Goal: Information Seeking & Learning: Compare options

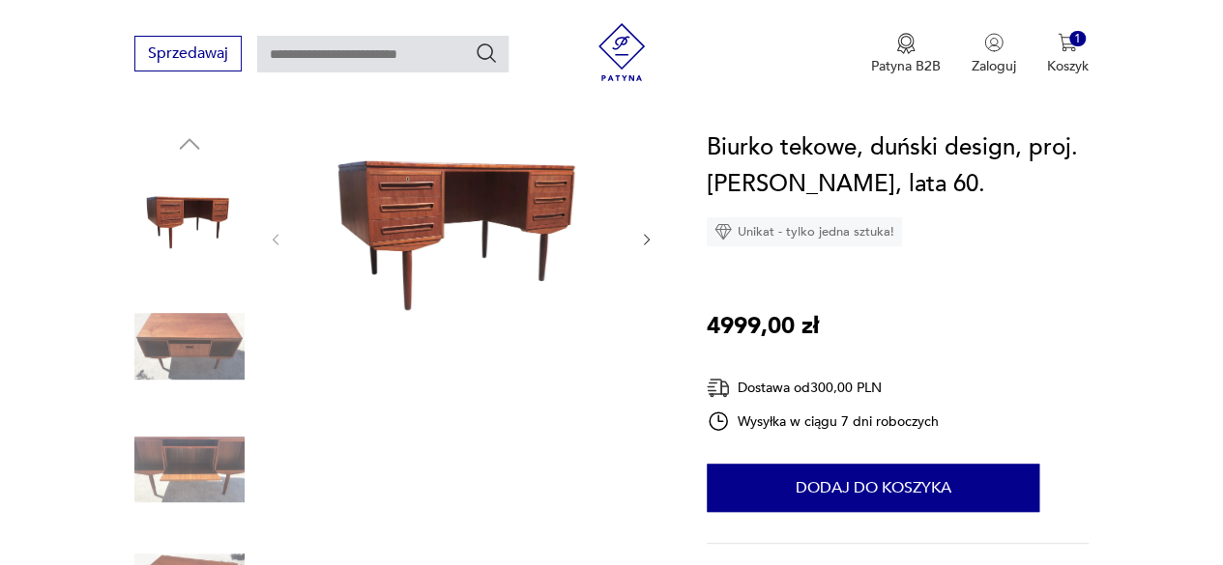
click at [406, 241] on img at bounding box center [461, 238] width 316 height 216
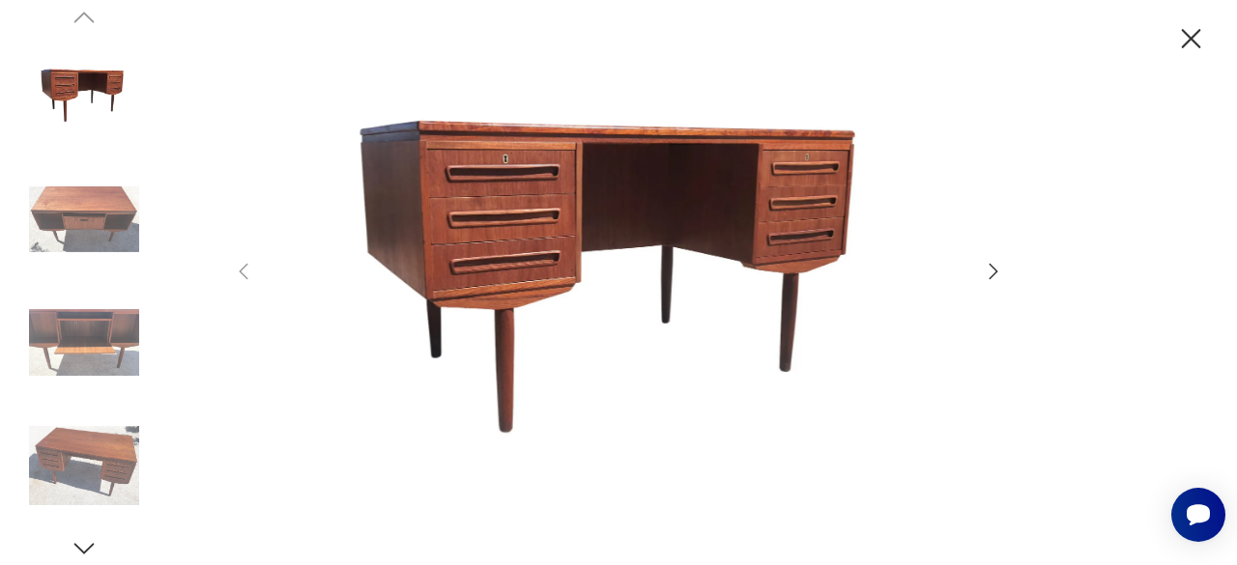
click at [990, 269] on icon "button" at bounding box center [993, 271] width 23 height 23
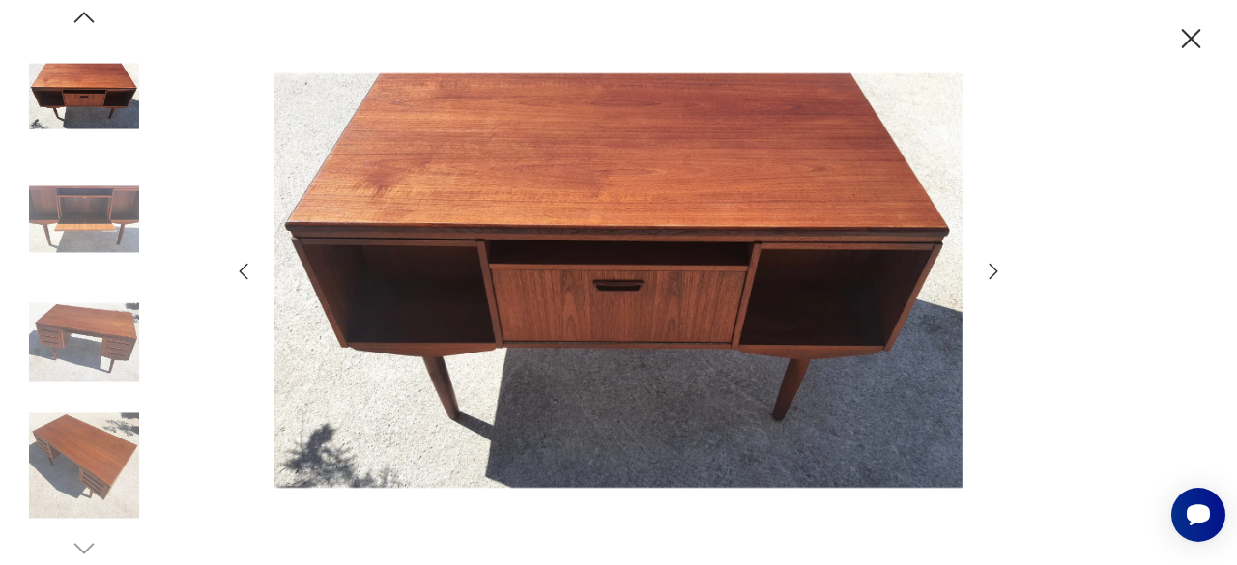
click at [242, 265] on icon "button" at bounding box center [243, 271] width 23 height 23
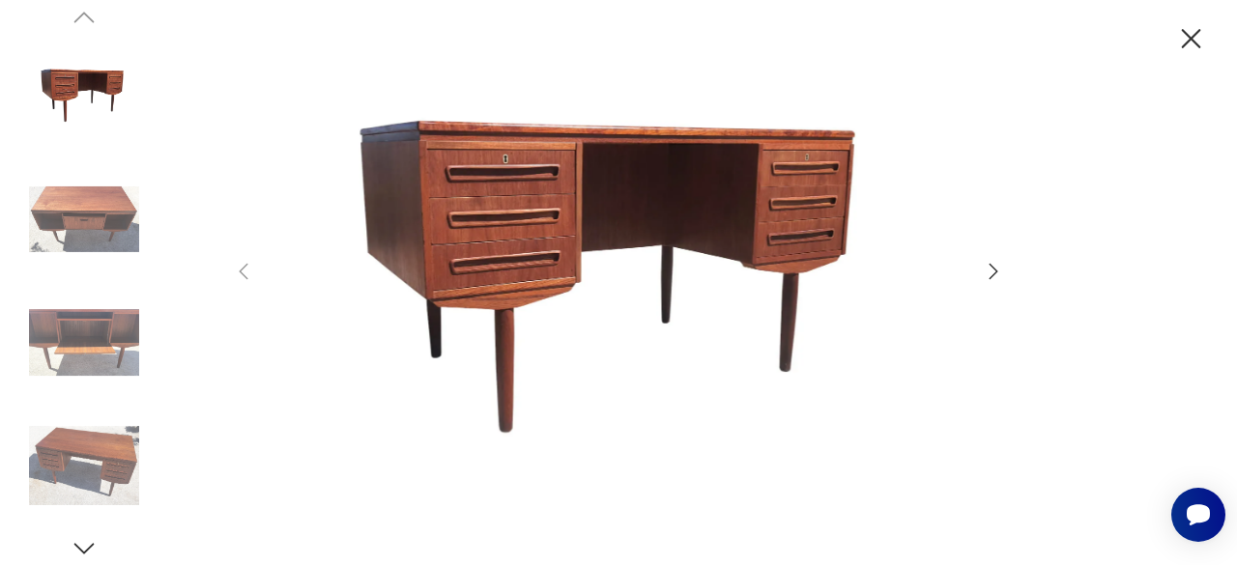
click at [990, 264] on icon "button" at bounding box center [994, 270] width 9 height 15
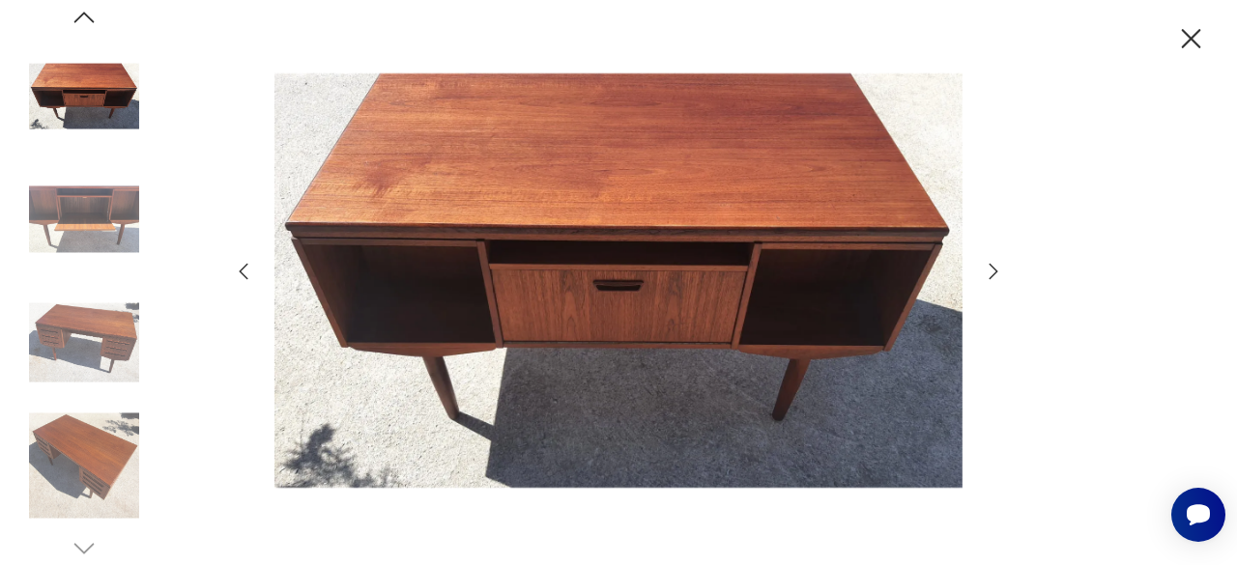
click at [990, 264] on icon "button" at bounding box center [994, 270] width 9 height 15
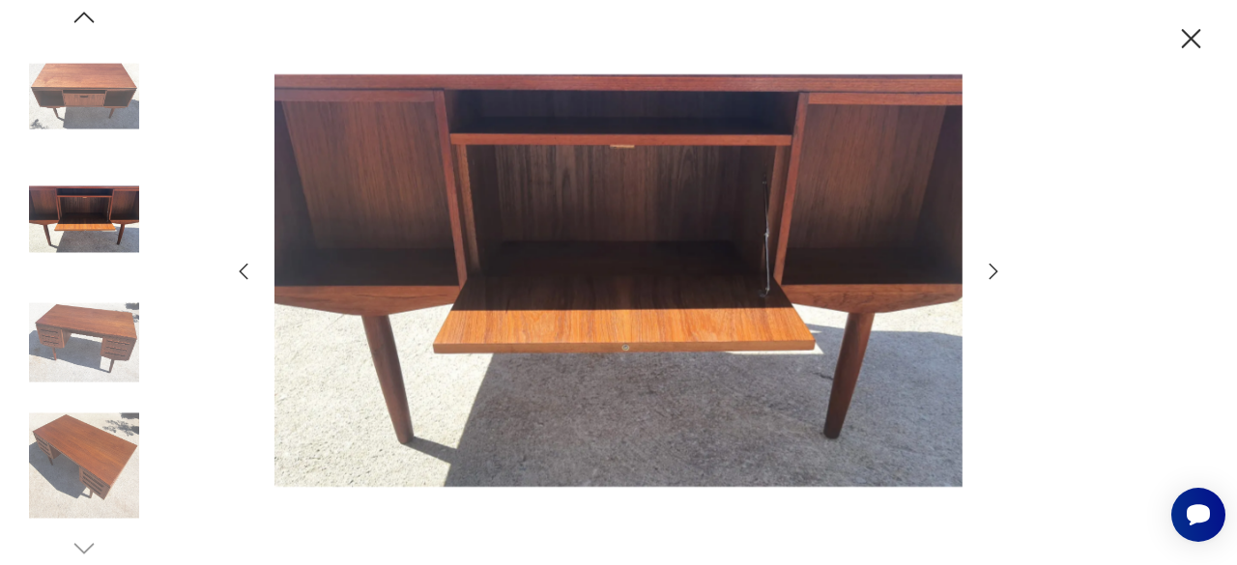
click at [990, 264] on icon "button" at bounding box center [994, 270] width 9 height 15
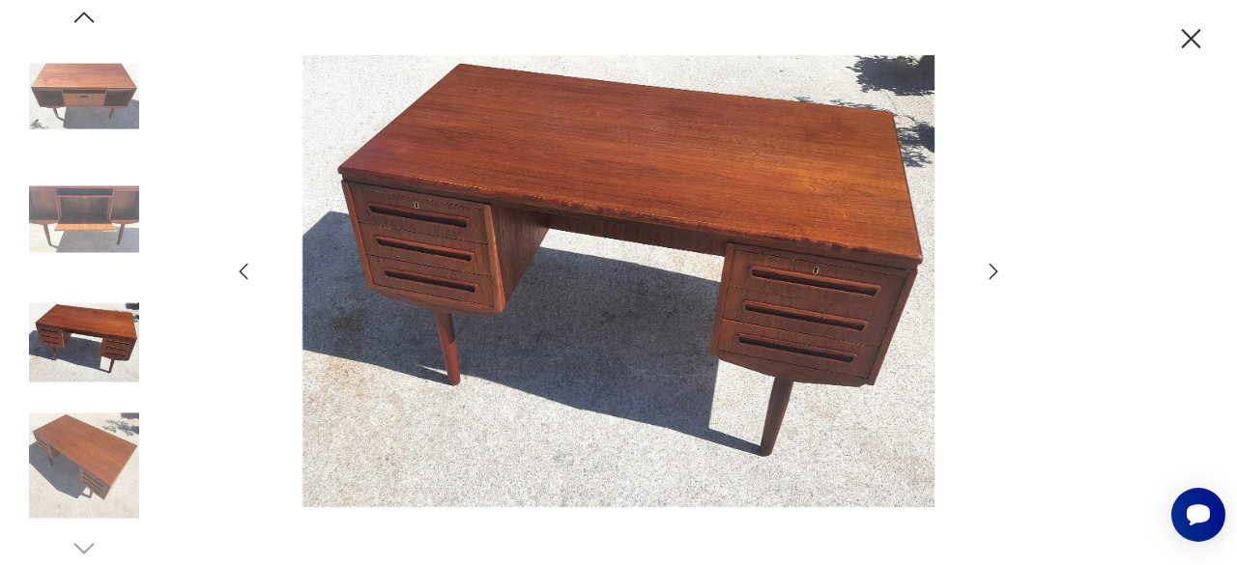
click at [990, 264] on icon "button" at bounding box center [994, 270] width 9 height 15
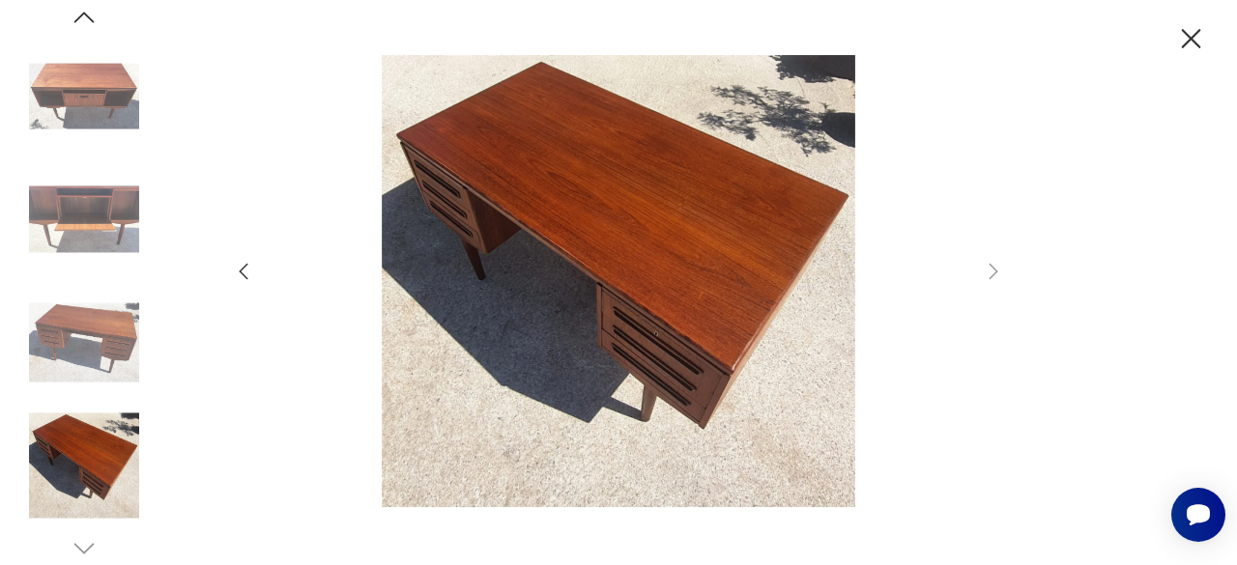
click at [247, 275] on icon "button" at bounding box center [243, 271] width 23 height 23
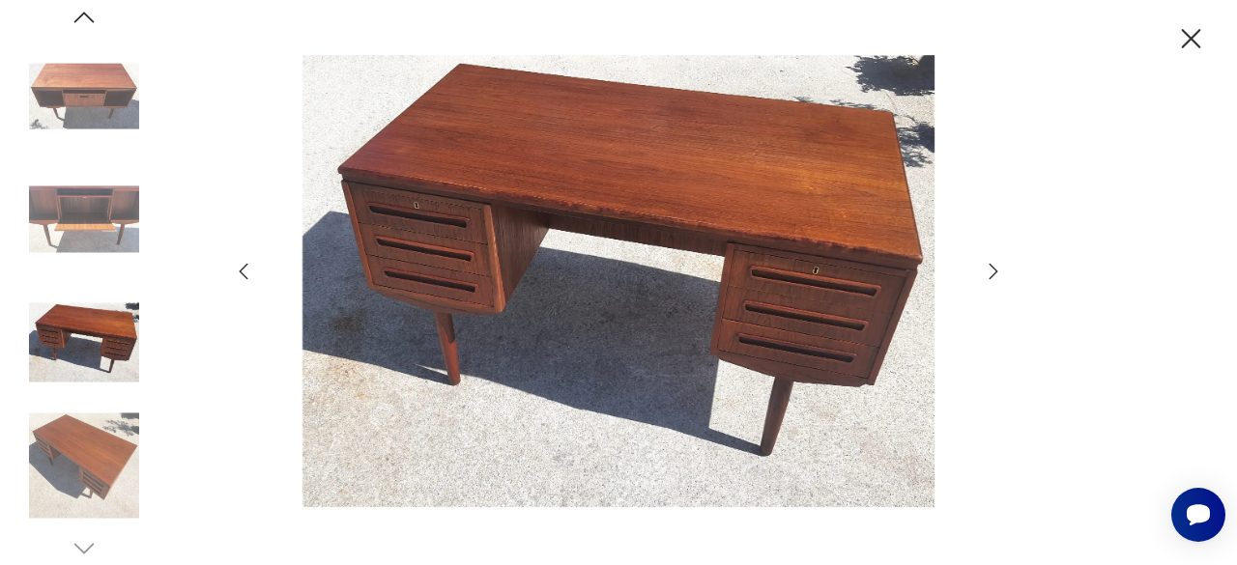
click at [247, 275] on icon "button" at bounding box center [243, 271] width 23 height 23
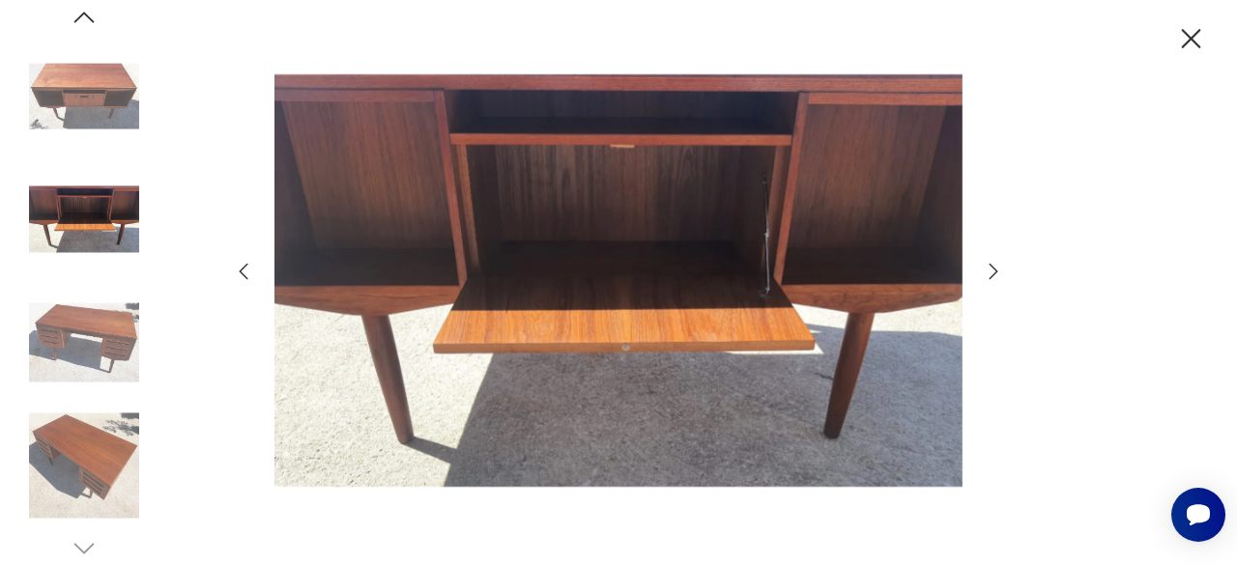
click at [1177, 28] on icon "button" at bounding box center [1191, 39] width 34 height 34
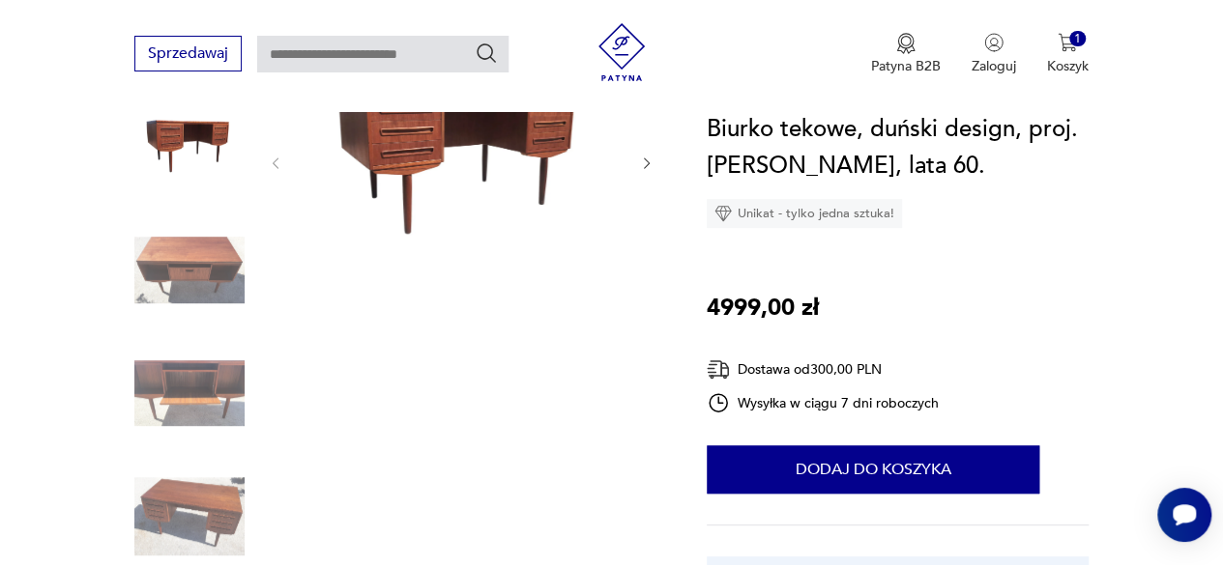
scroll to position [296, 0]
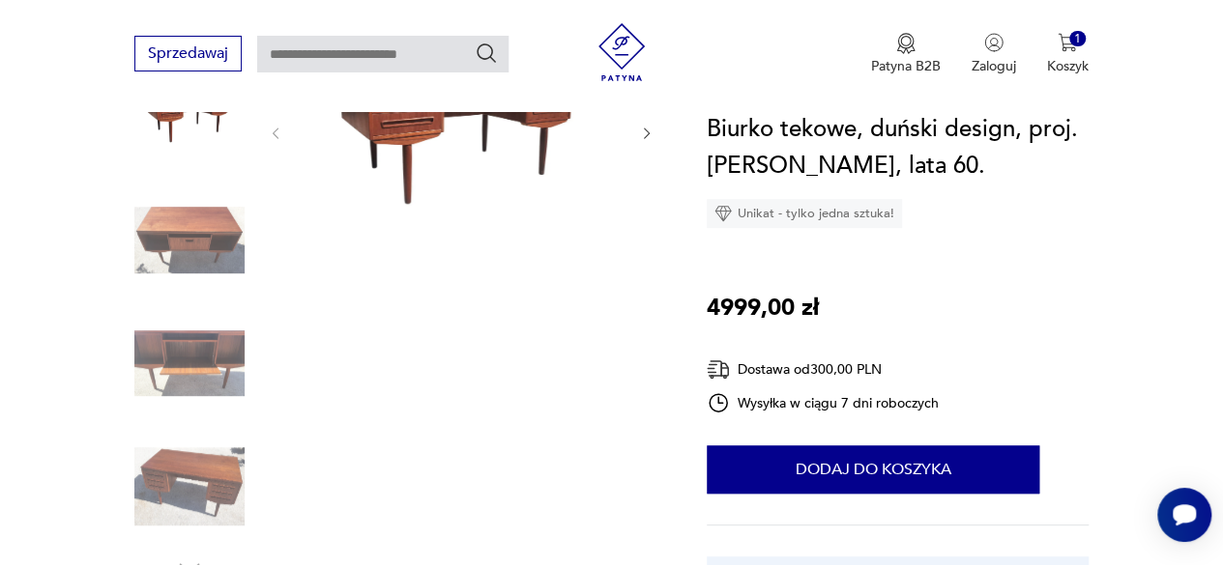
drag, startPoint x: 1203, startPoint y: 86, endPoint x: 1211, endPoint y: 105, distance: 20.8
click at [1211, 105] on div "Sprzedawaj Patyna B2B Zaloguj 1 Koszyk Twój koszyk ( 1 ) -70%PUSZYSTY LŚNIĄCY I…" at bounding box center [611, 55] width 1223 height 111
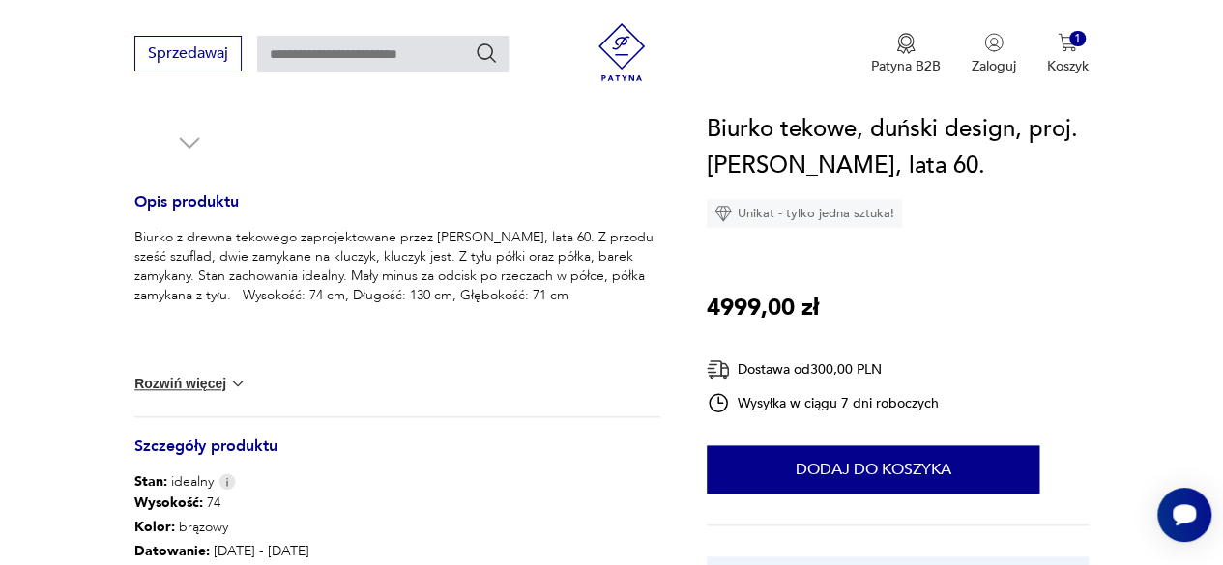
scroll to position [762, 0]
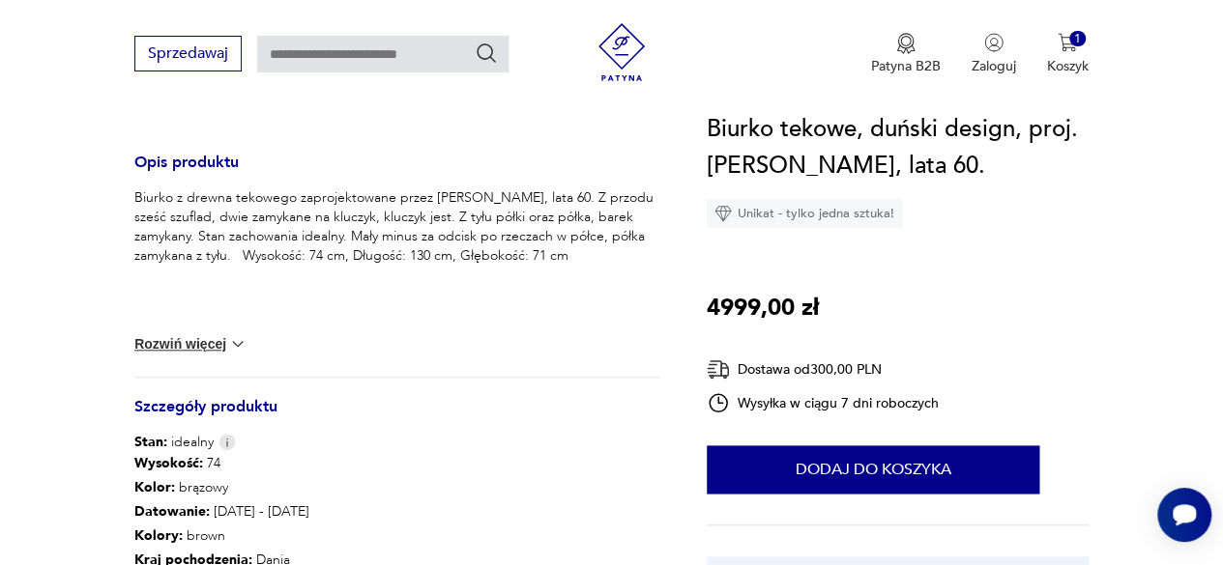
click at [222, 337] on button "Rozwiń więcej" at bounding box center [190, 343] width 112 height 19
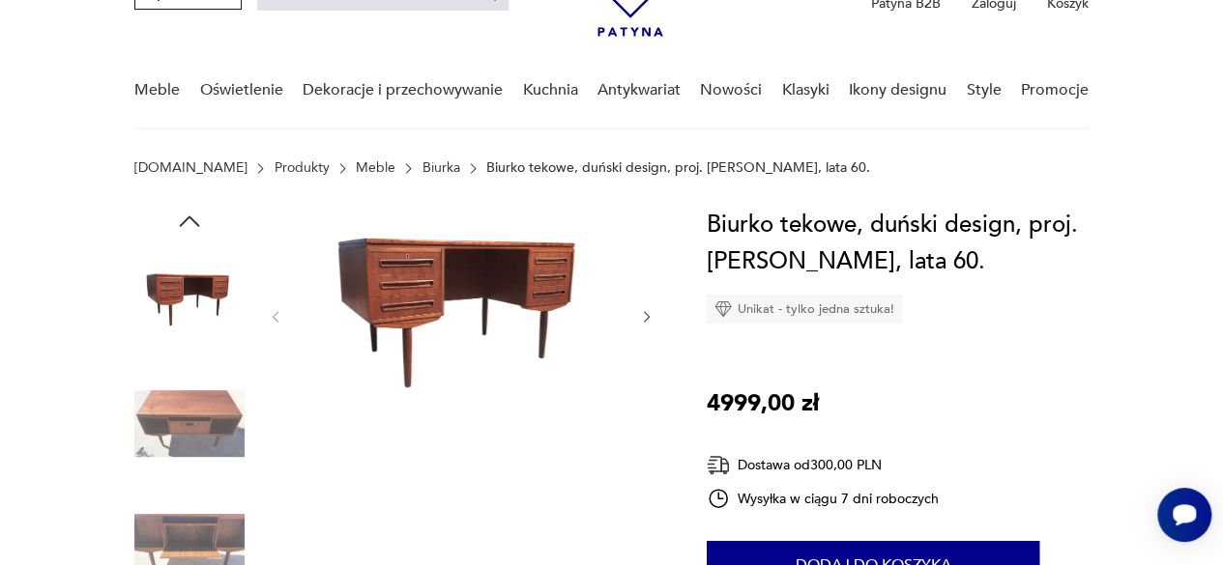
scroll to position [48, 0]
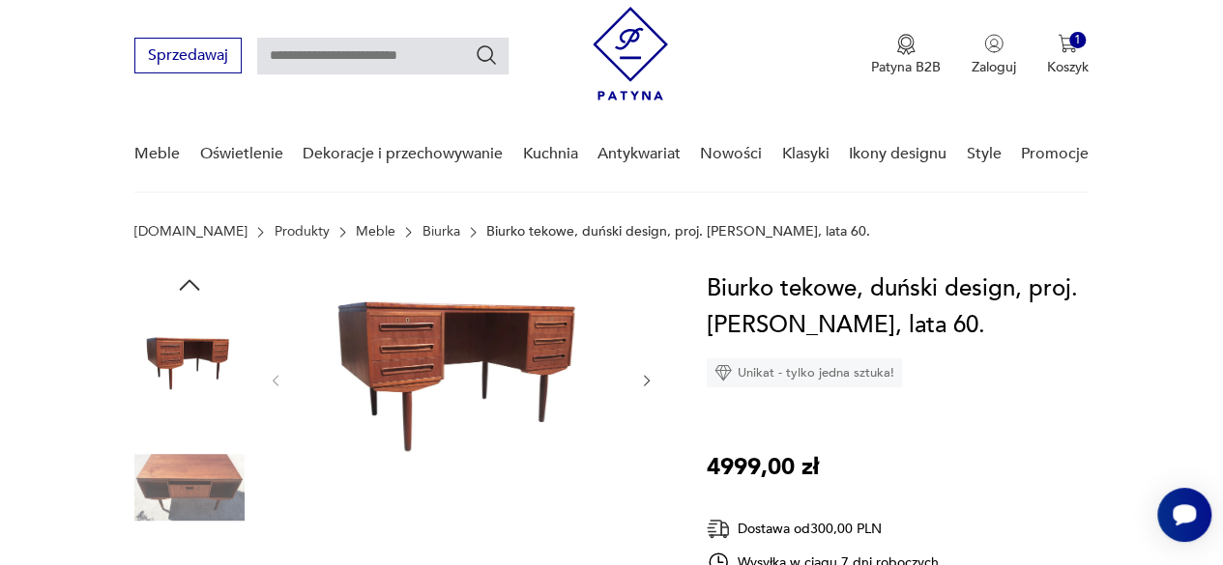
click at [440, 390] on img at bounding box center [461, 379] width 316 height 216
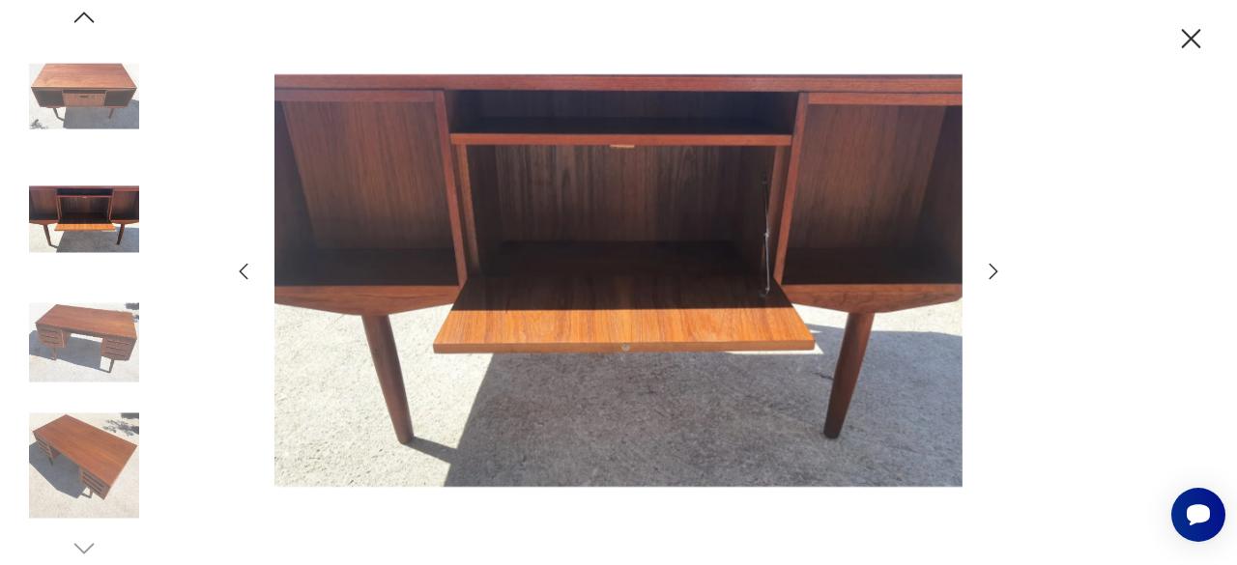
click at [1000, 279] on icon "button" at bounding box center [993, 271] width 23 height 23
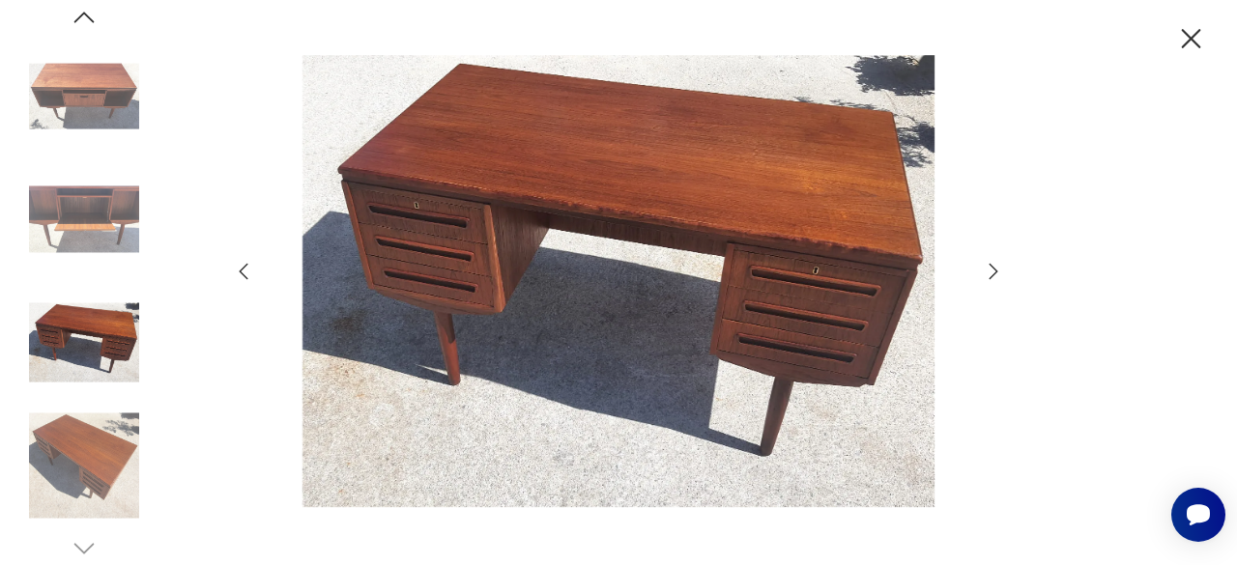
click at [999, 270] on icon "button" at bounding box center [993, 271] width 23 height 23
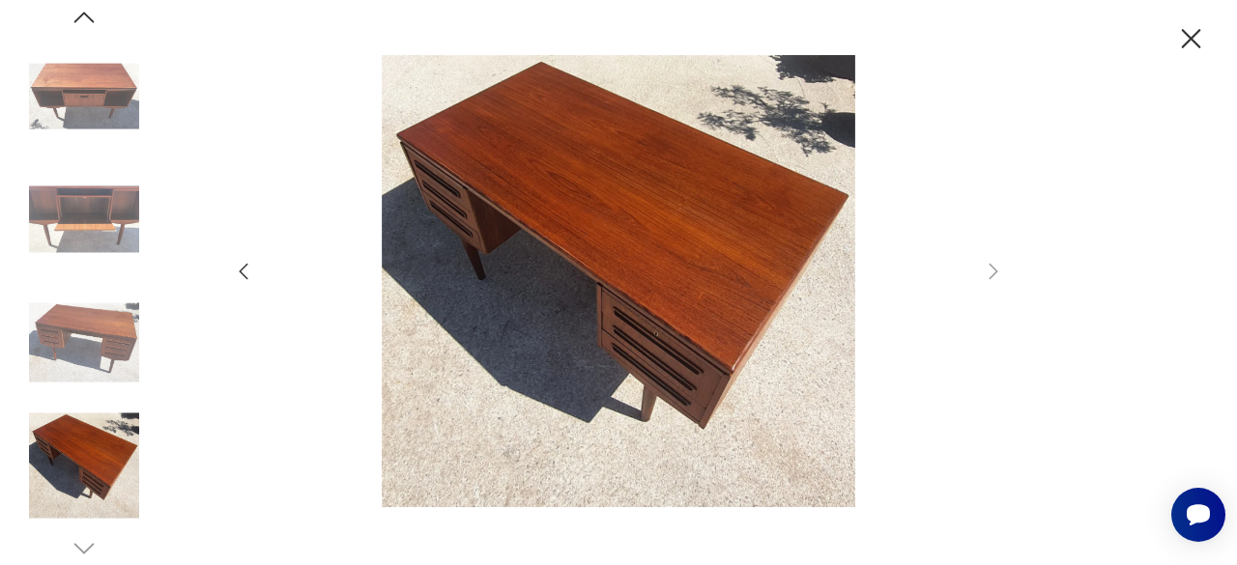
click at [233, 284] on div at bounding box center [618, 283] width 773 height 456
click at [246, 271] on icon "button" at bounding box center [243, 271] width 23 height 23
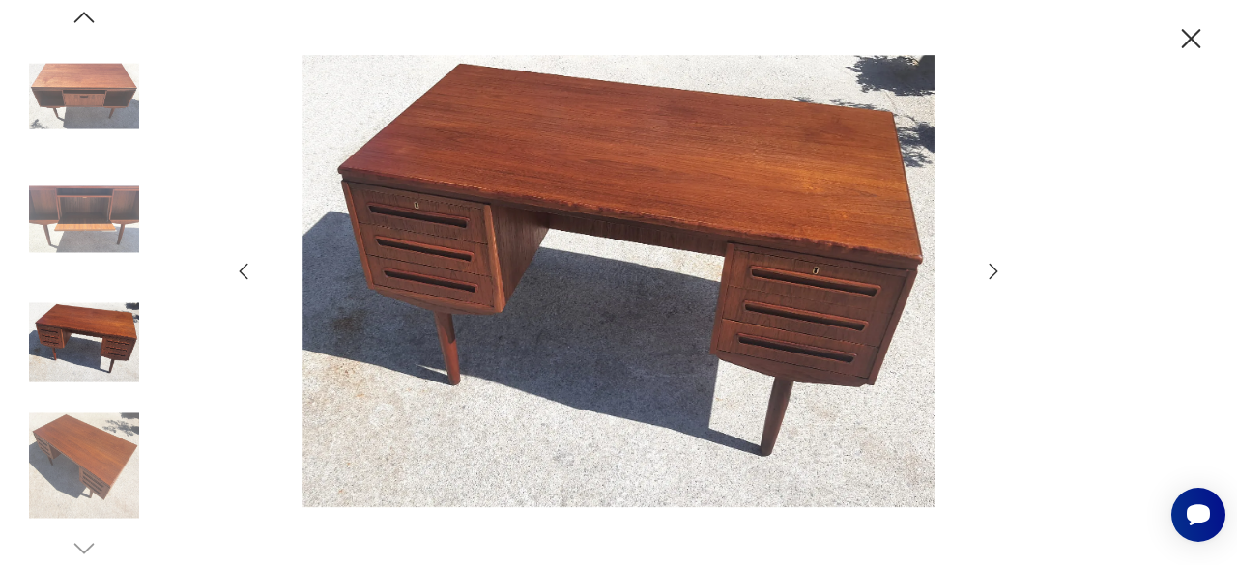
click at [246, 271] on icon "button" at bounding box center [243, 271] width 23 height 23
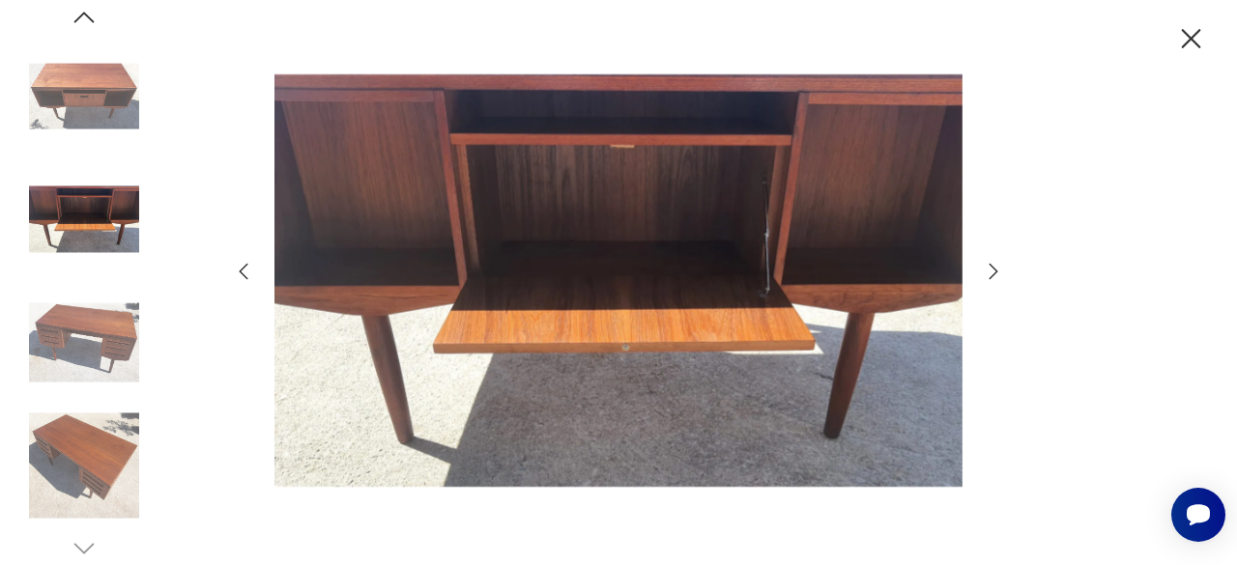
click at [246, 271] on icon "button" at bounding box center [243, 271] width 23 height 23
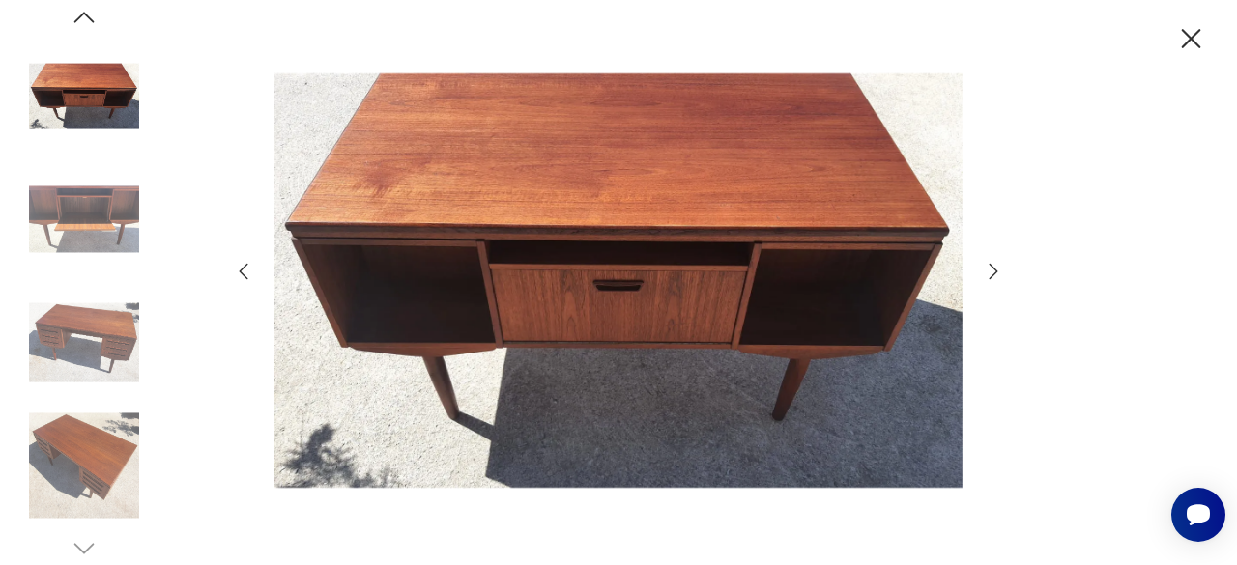
click at [1180, 36] on icon "button" at bounding box center [1191, 39] width 34 height 34
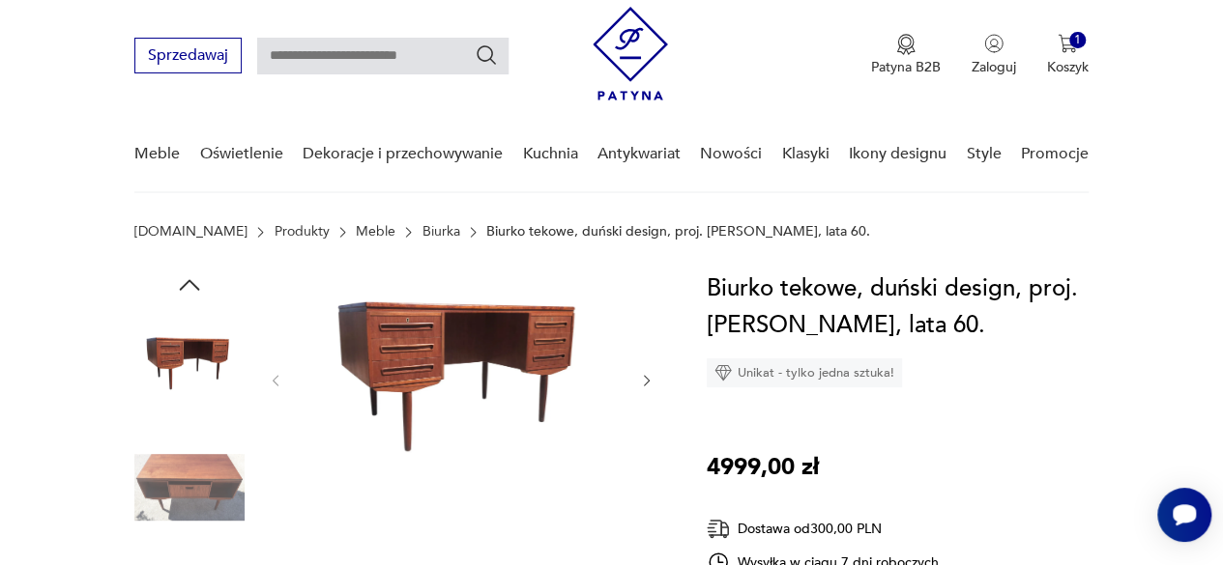
click at [387, 58] on input "text" at bounding box center [382, 56] width 251 height 37
type input "**********"
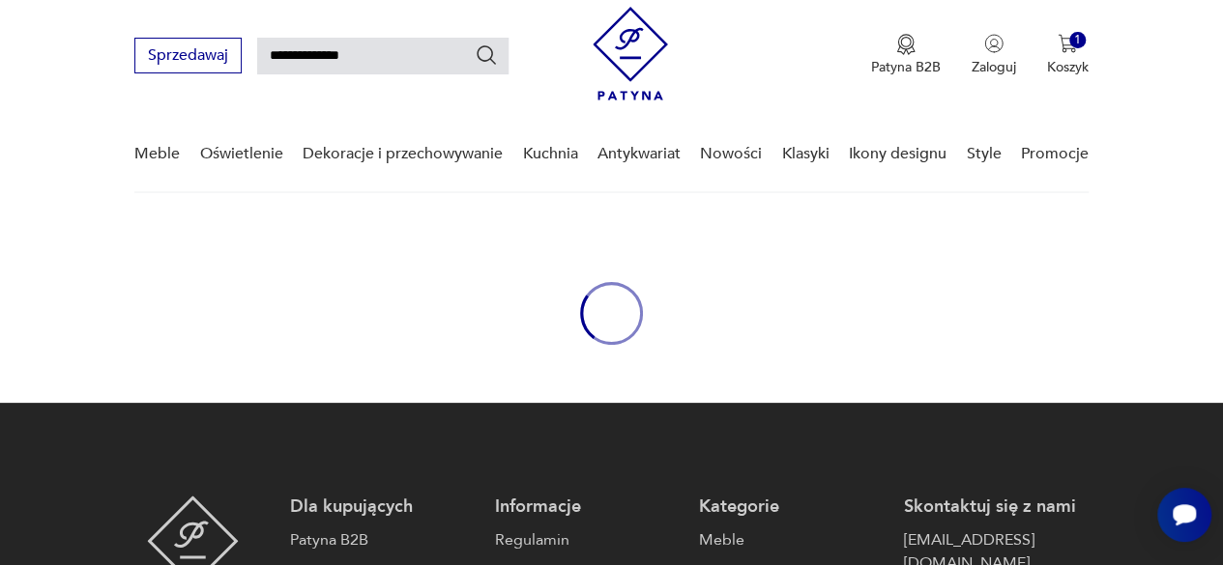
scroll to position [70, 0]
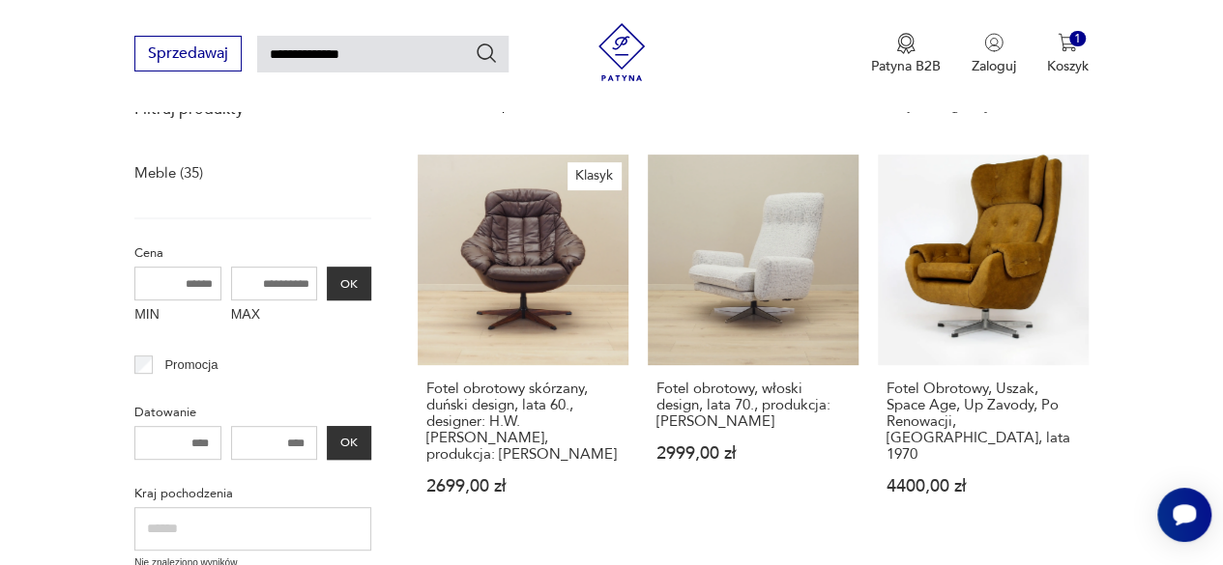
scroll to position [288, 0]
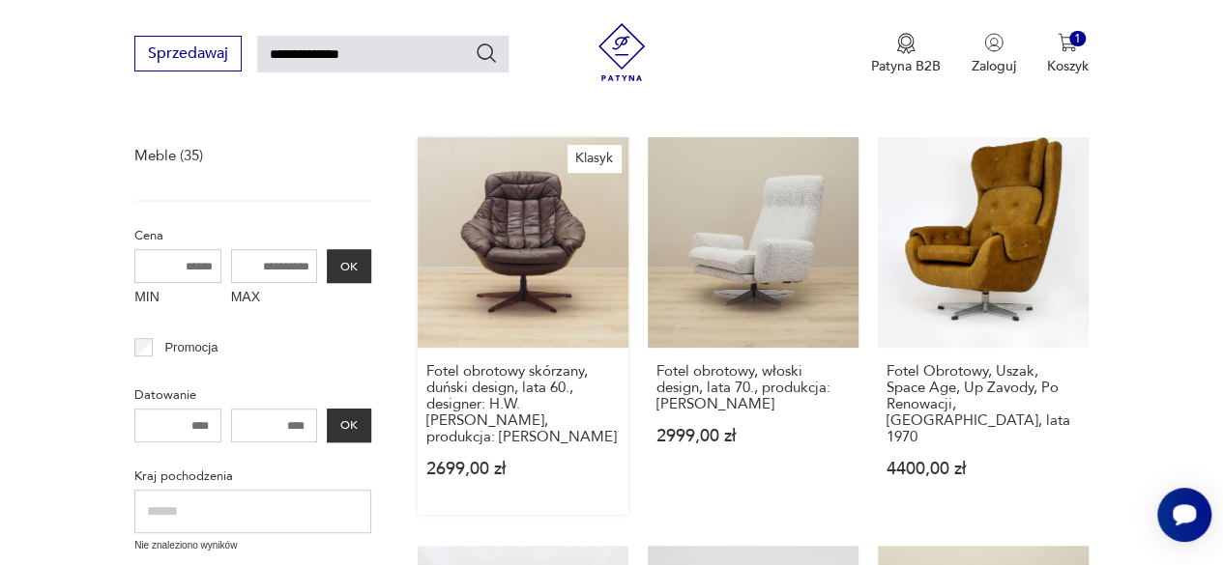
click at [557, 294] on link "Klasyk Fotel obrotowy skórzany, duński design, lata 60., designer: H.W. [PERSON…" at bounding box center [523, 326] width 211 height 378
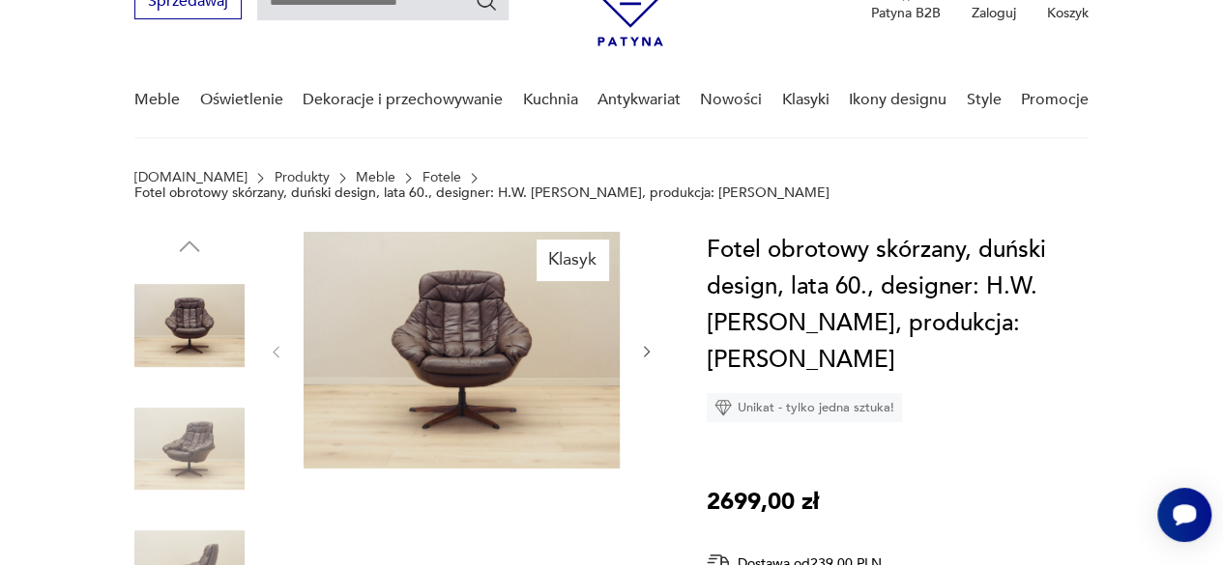
scroll to position [118, 0]
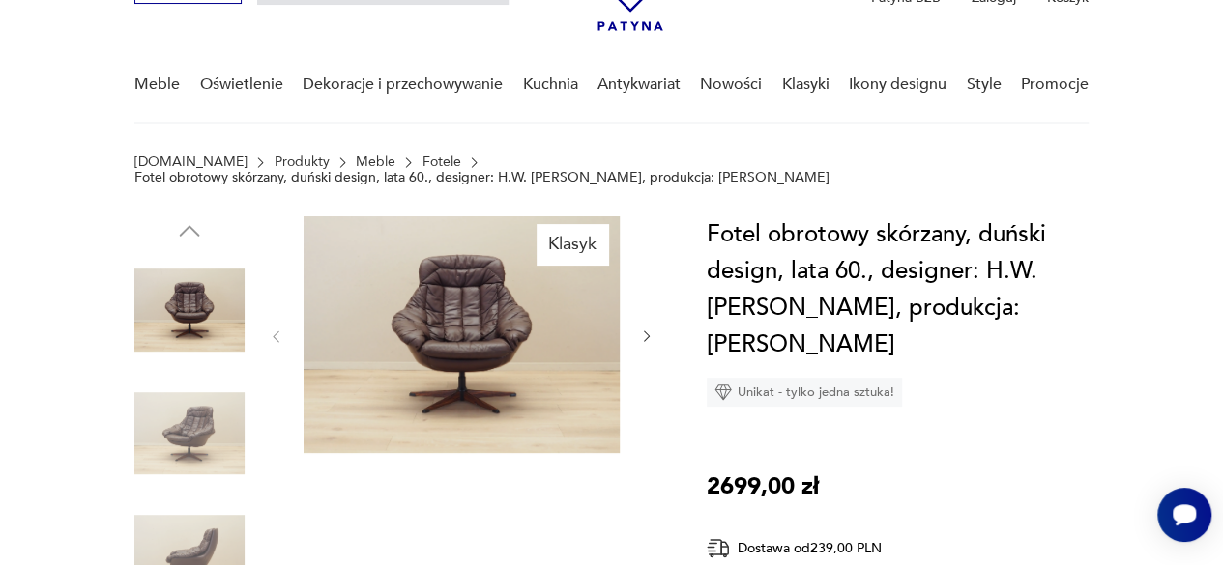
click at [474, 314] on img at bounding box center [461, 334] width 316 height 237
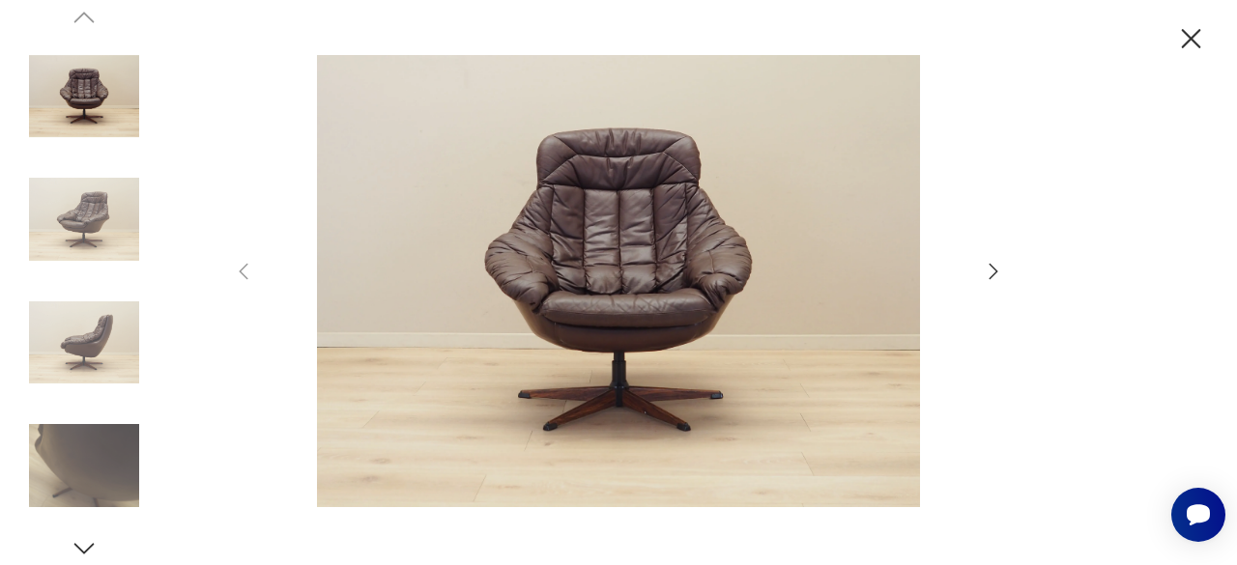
click at [989, 264] on icon "button" at bounding box center [993, 271] width 23 height 23
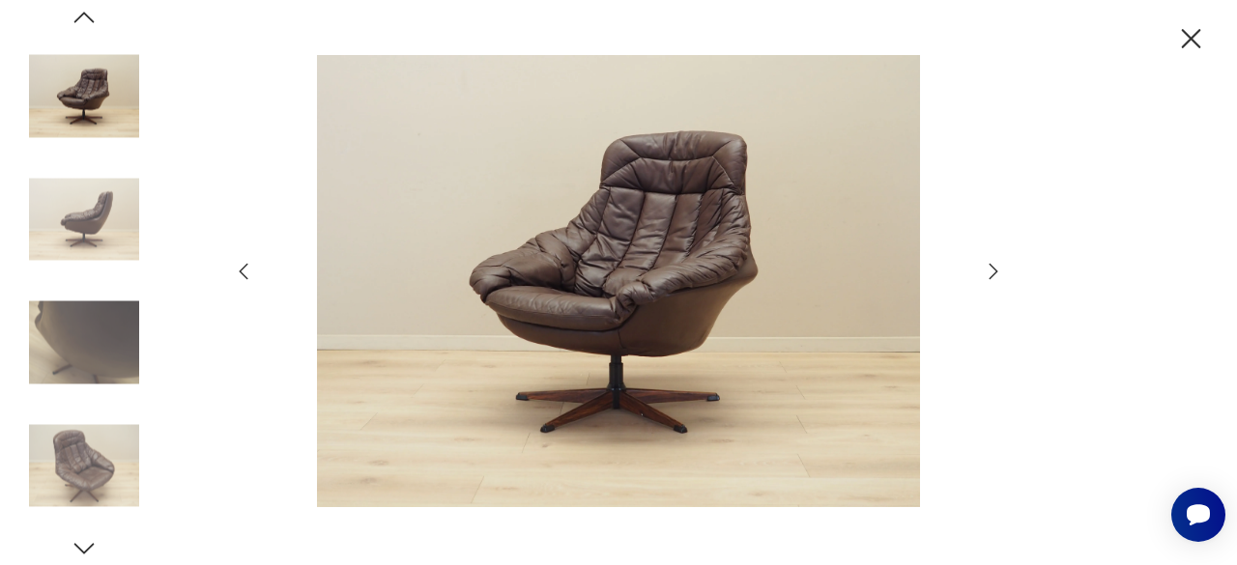
click at [989, 264] on icon "button" at bounding box center [993, 271] width 23 height 23
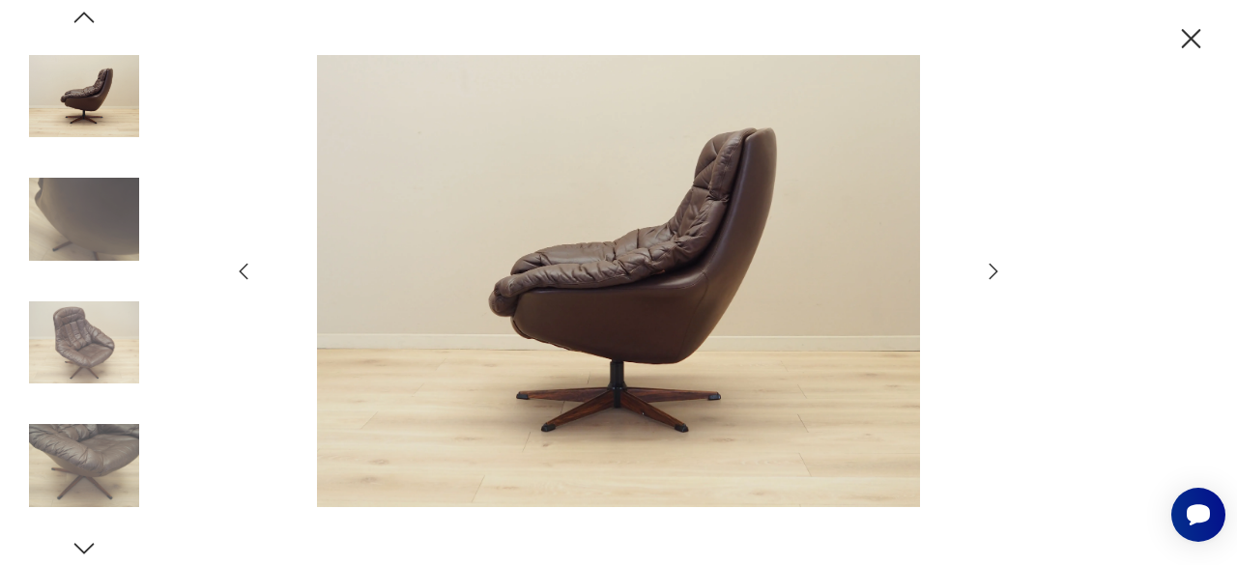
click at [989, 264] on icon "button" at bounding box center [993, 271] width 23 height 23
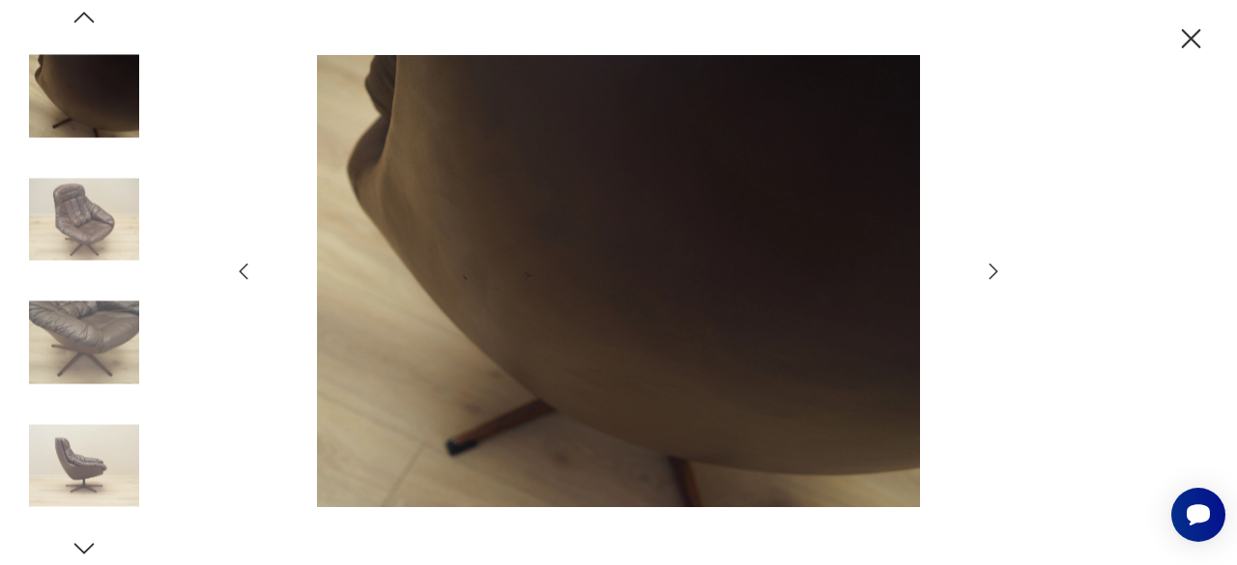
click at [1193, 38] on icon "button" at bounding box center [1191, 38] width 19 height 19
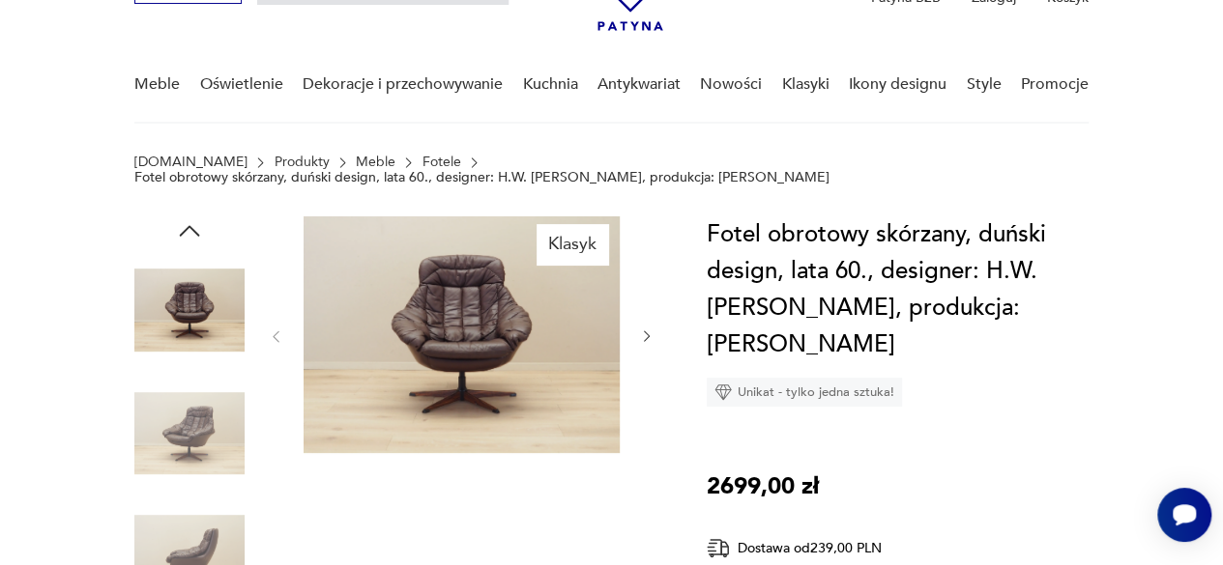
type input "**********"
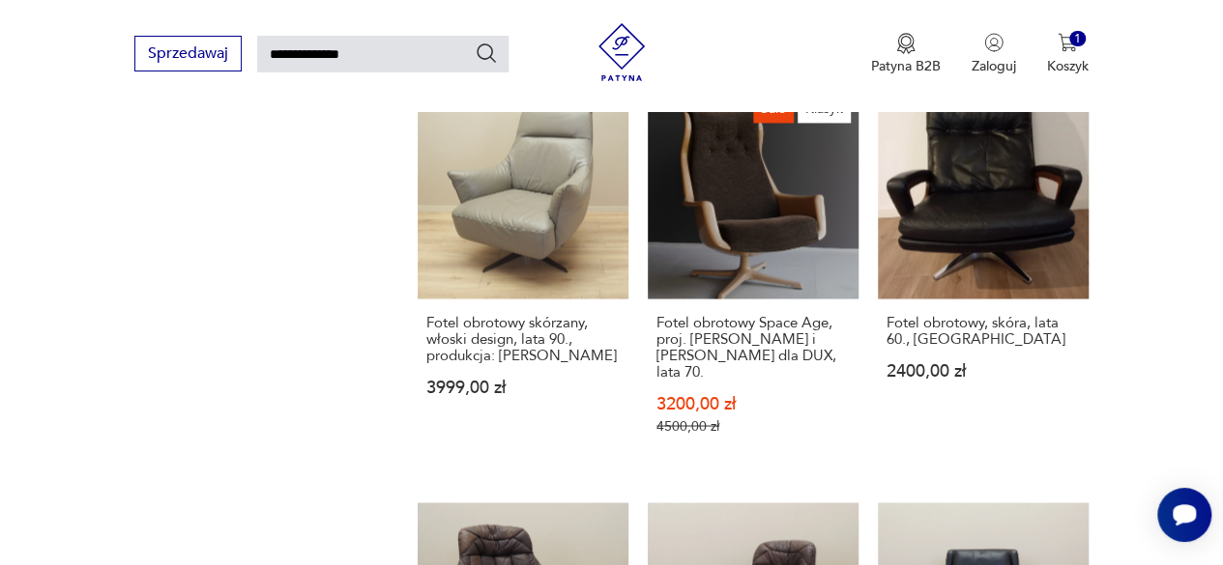
scroll to position [1467, 0]
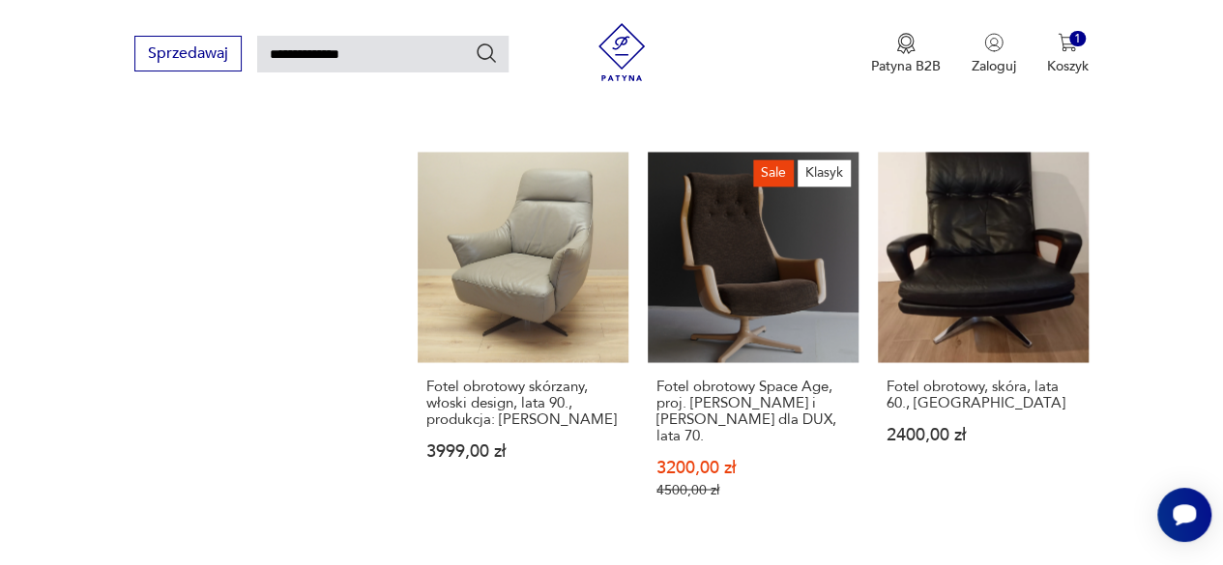
click at [416, 59] on input "**********" at bounding box center [382, 54] width 251 height 37
type input "*"
type input "*******"
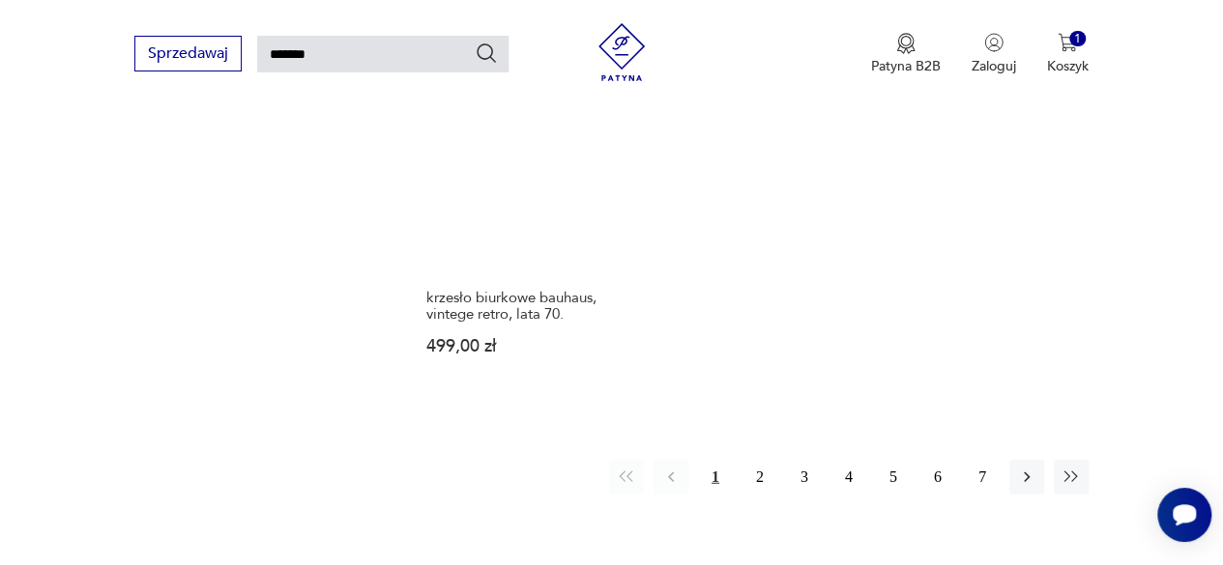
scroll to position [2289, 0]
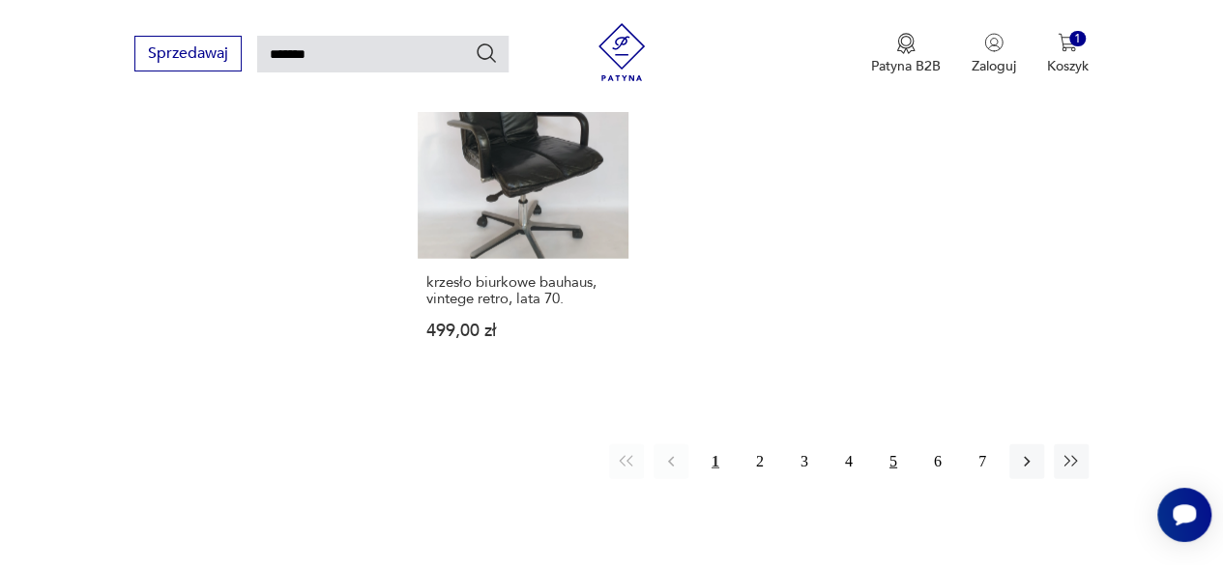
click at [897, 445] on button "5" at bounding box center [893, 462] width 35 height 35
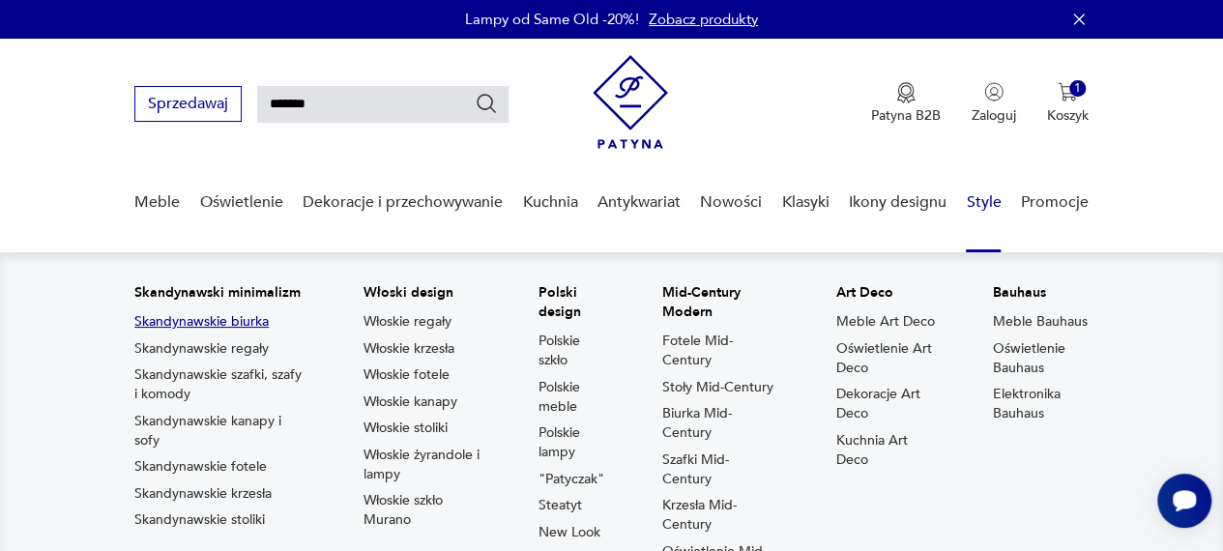
click at [250, 327] on link "Skandynawskie biurka" at bounding box center [201, 321] width 134 height 19
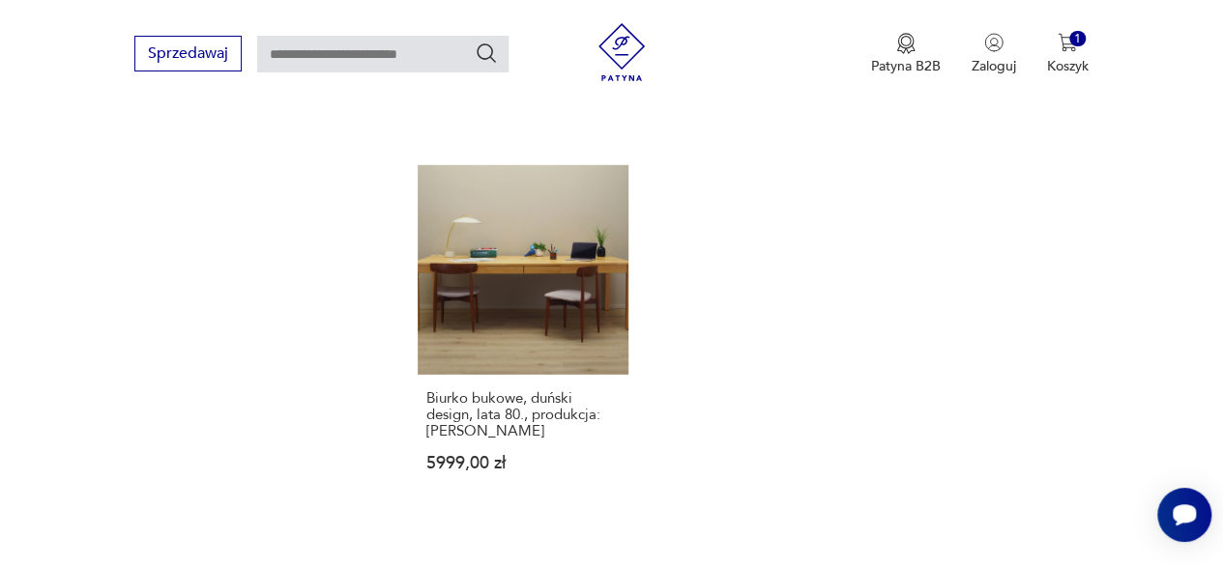
scroll to position [2784, 0]
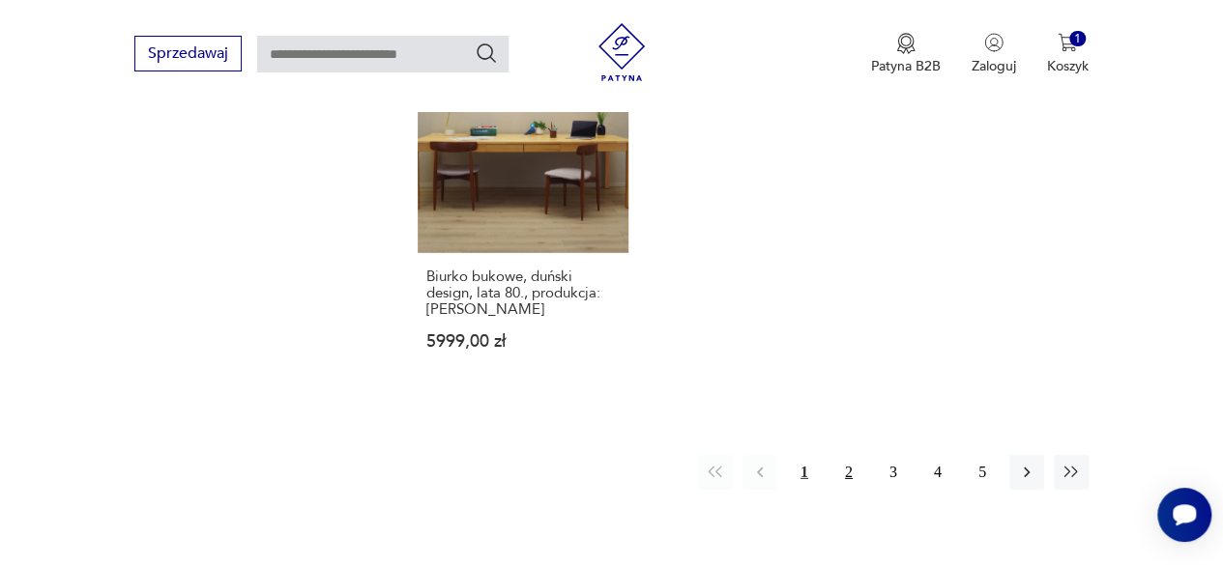
click at [852, 455] on button "2" at bounding box center [848, 472] width 35 height 35
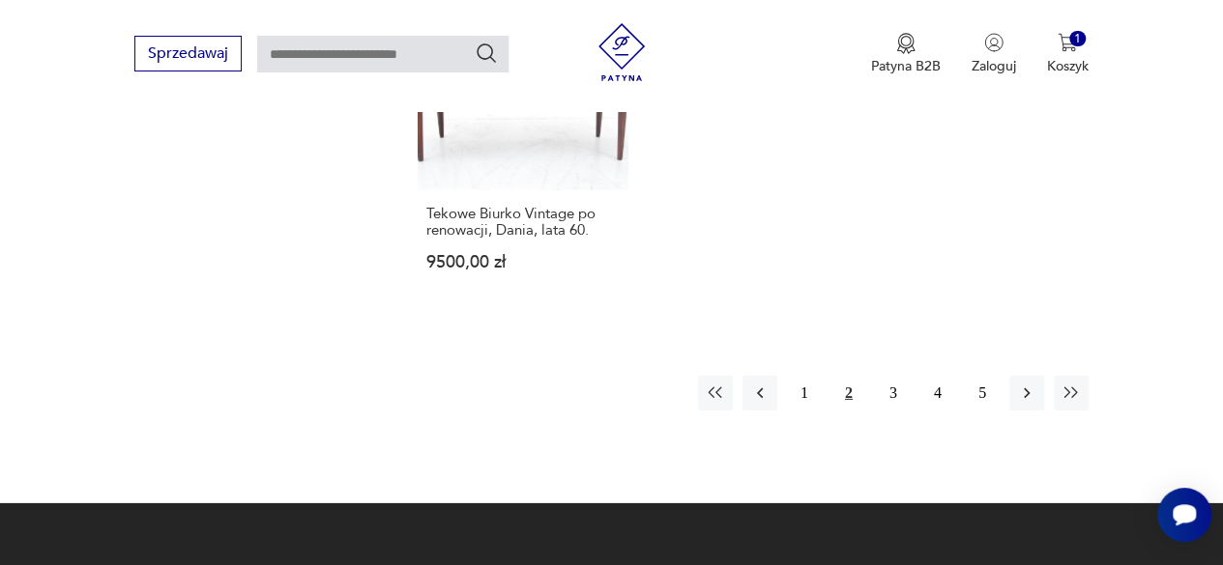
scroll to position [2842, 0]
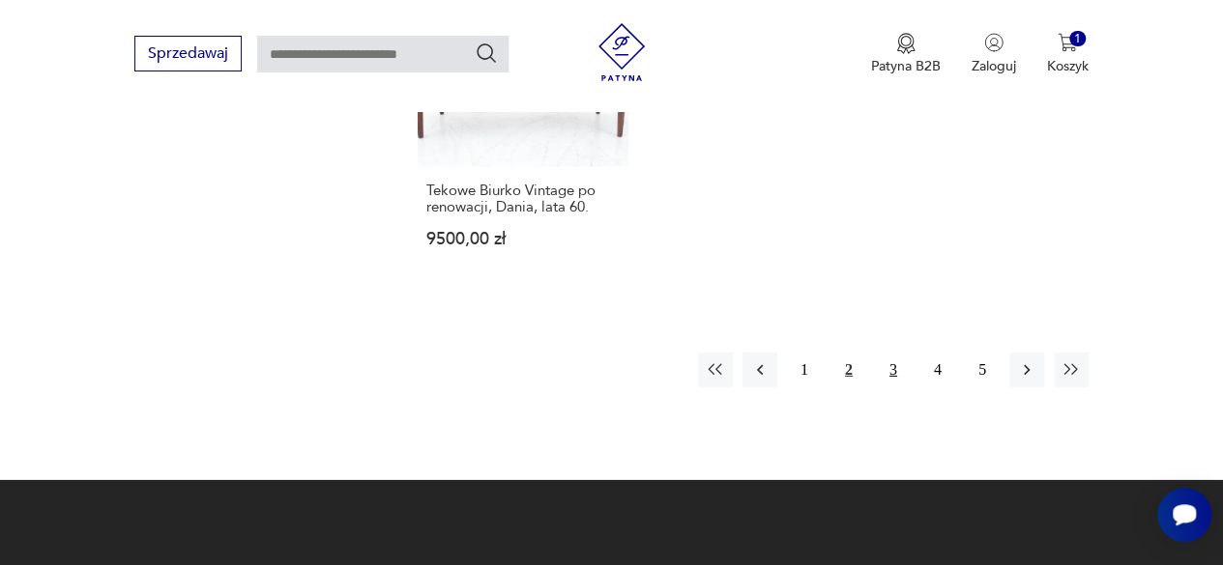
click at [890, 353] on button "3" at bounding box center [893, 370] width 35 height 35
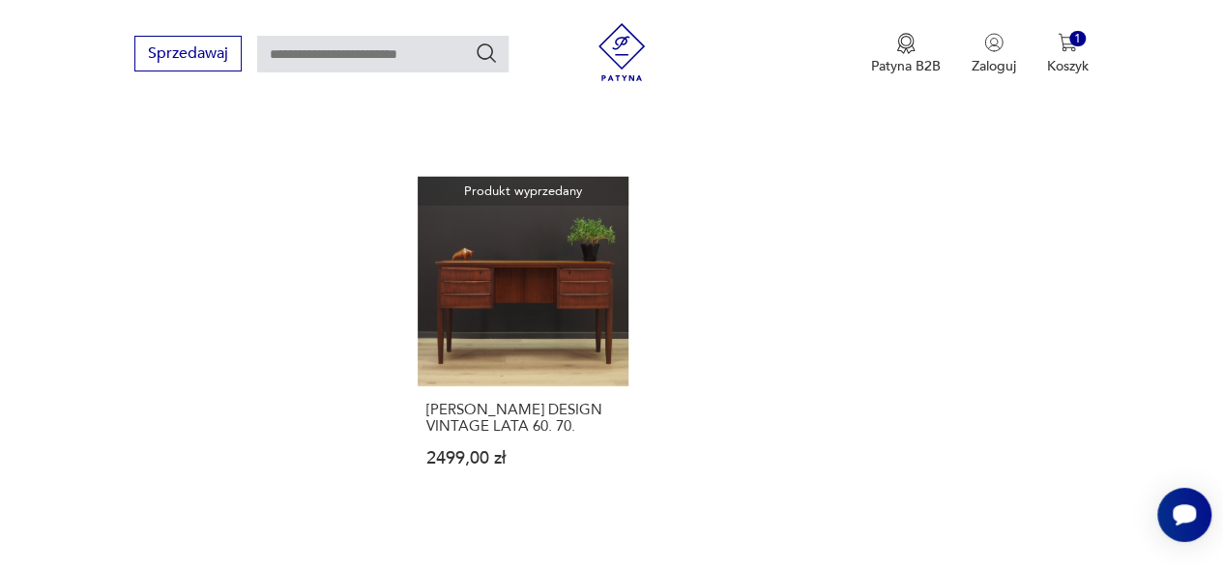
scroll to position [2632, 0]
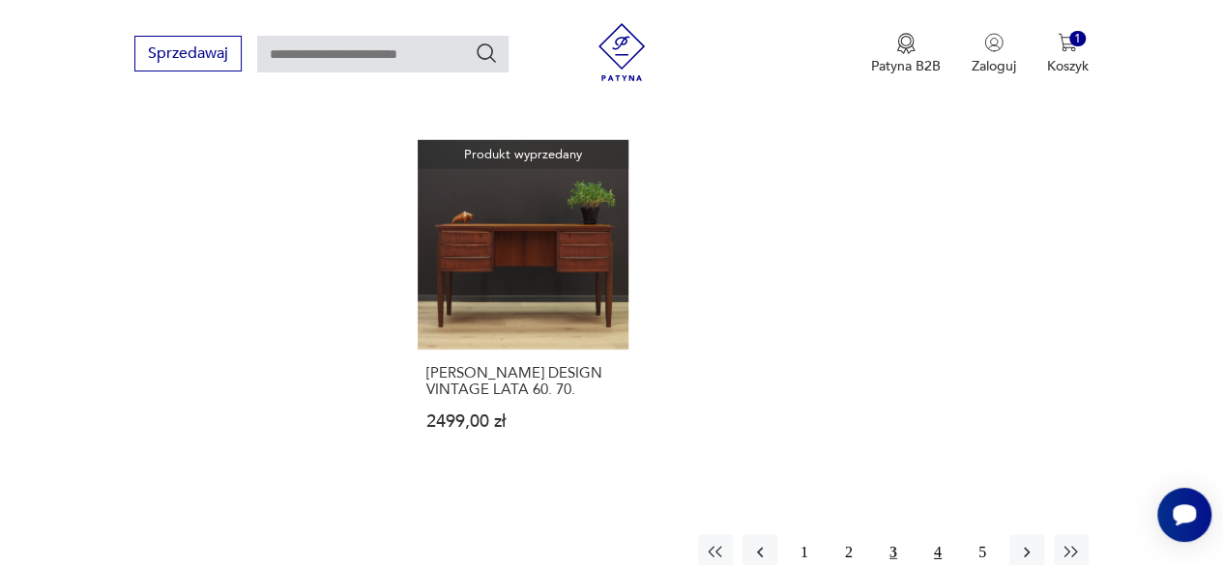
click at [936, 535] on button "4" at bounding box center [937, 552] width 35 height 35
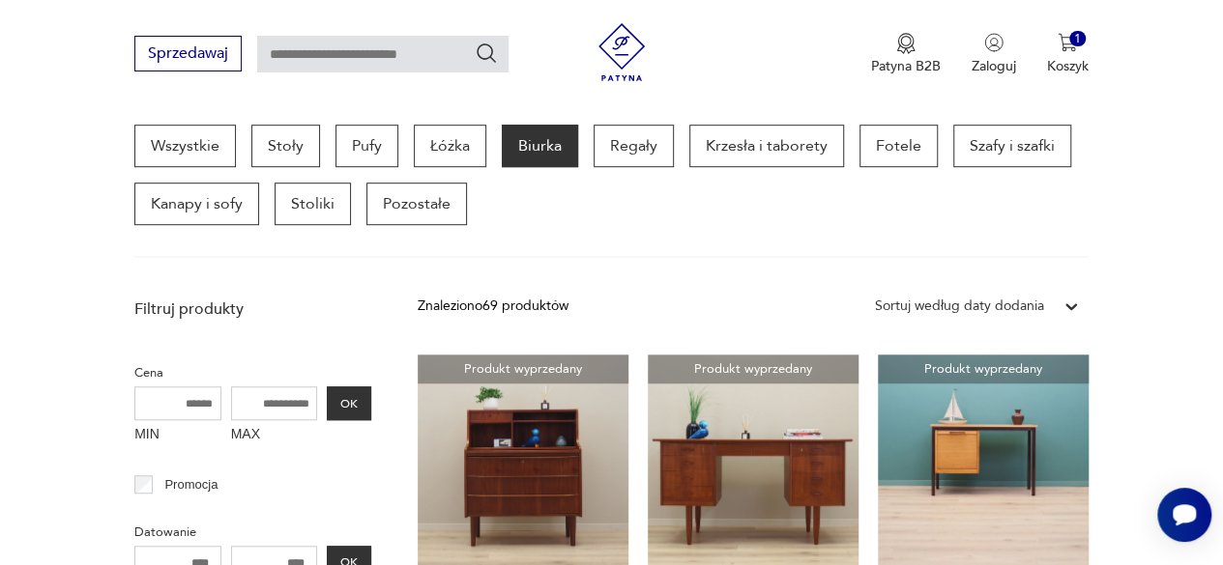
scroll to position [505, 0]
